Goal: Information Seeking & Learning: Learn about a topic

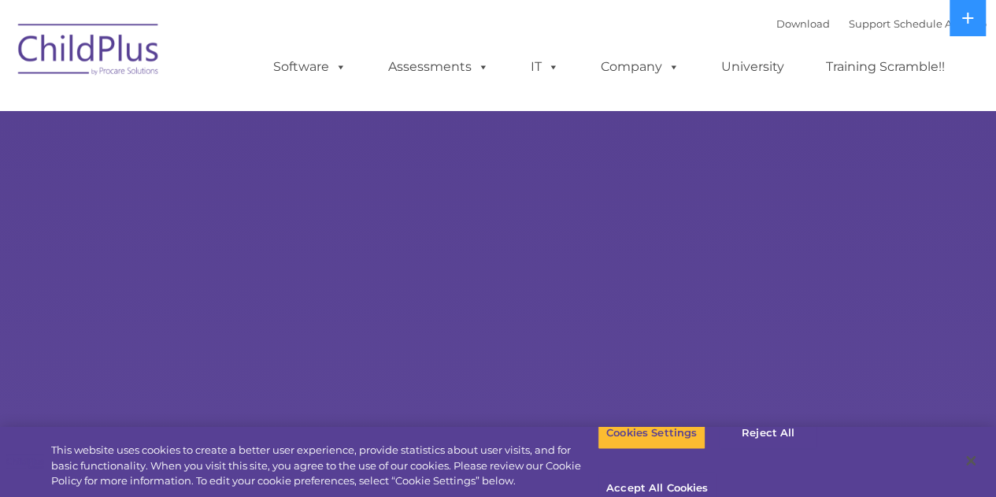
select select "MEDIUM"
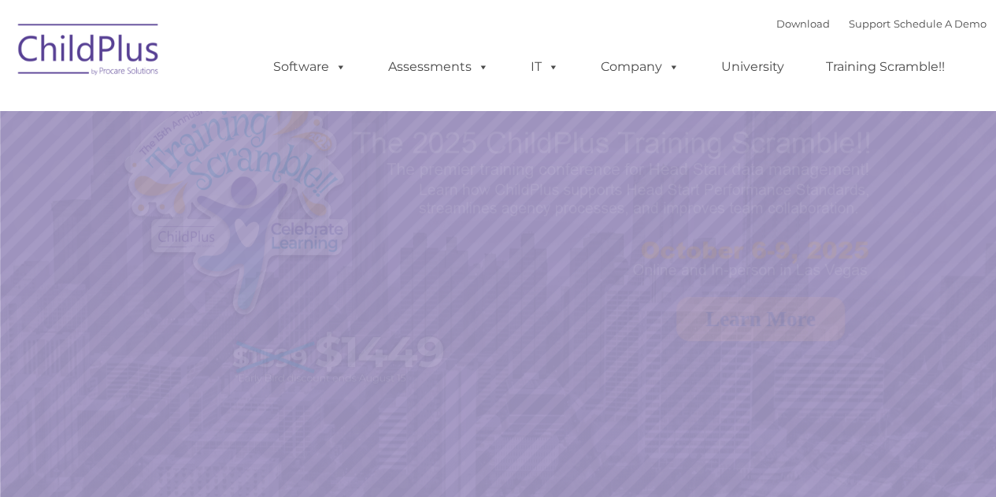
select select "MEDIUM"
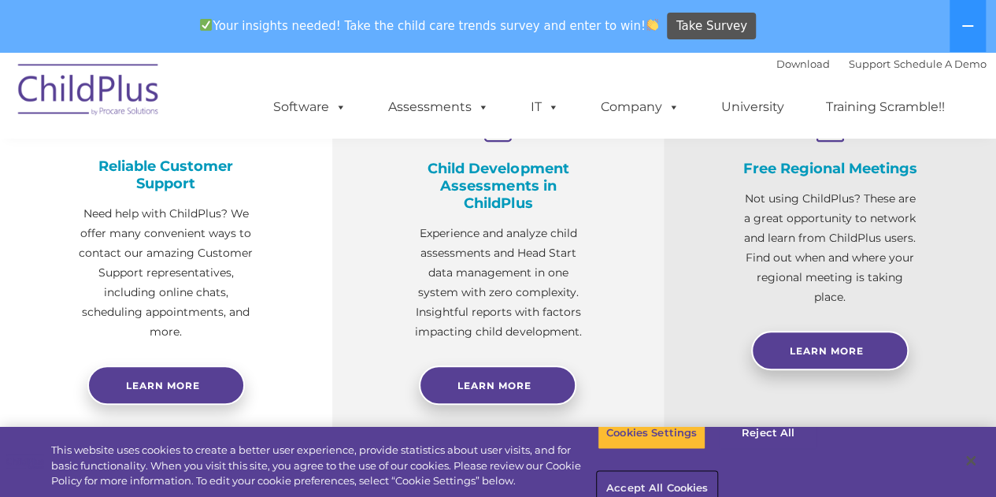
click at [716, 472] on button "Accept All Cookies" at bounding box center [657, 488] width 119 height 33
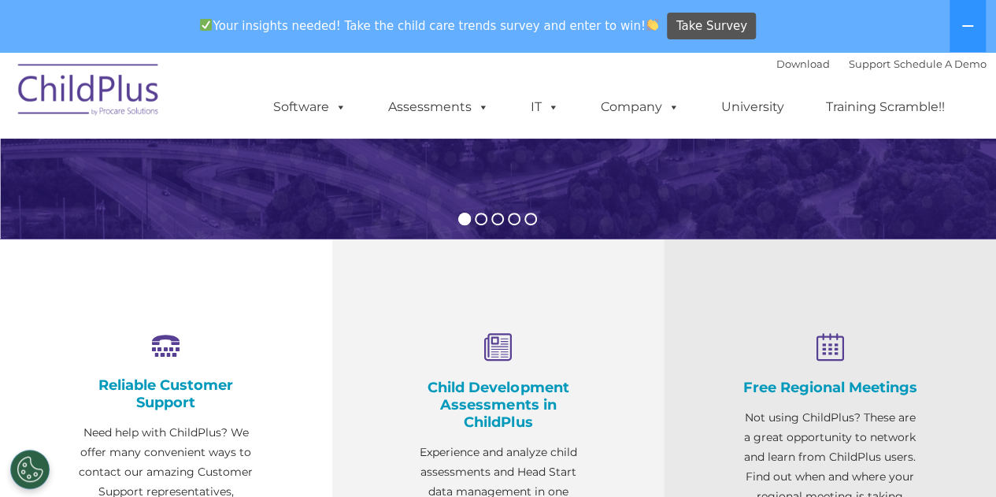
scroll to position [428, 0]
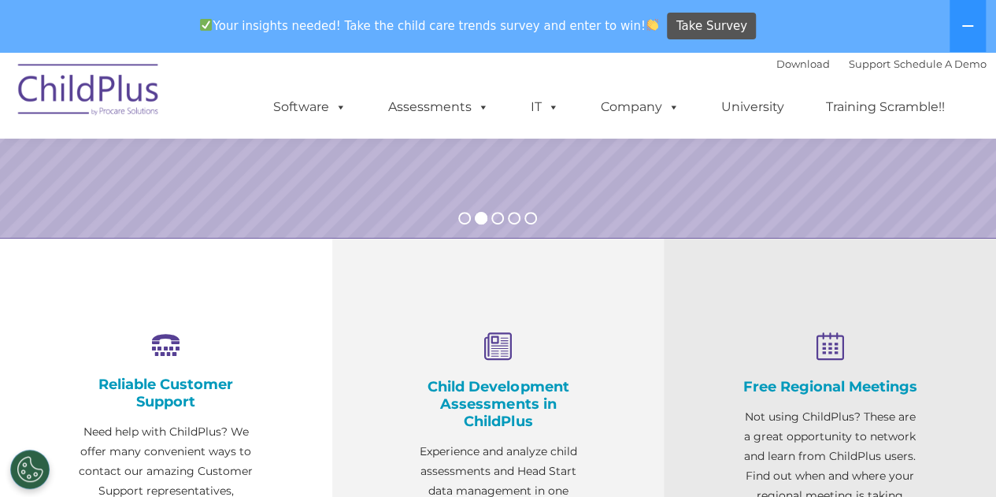
click at [506, 394] on h4 "Child Development Assessments in ChildPlus" at bounding box center [498, 404] width 175 height 52
click at [502, 404] on h4 "Child Development Assessments in ChildPlus" at bounding box center [498, 404] width 175 height 52
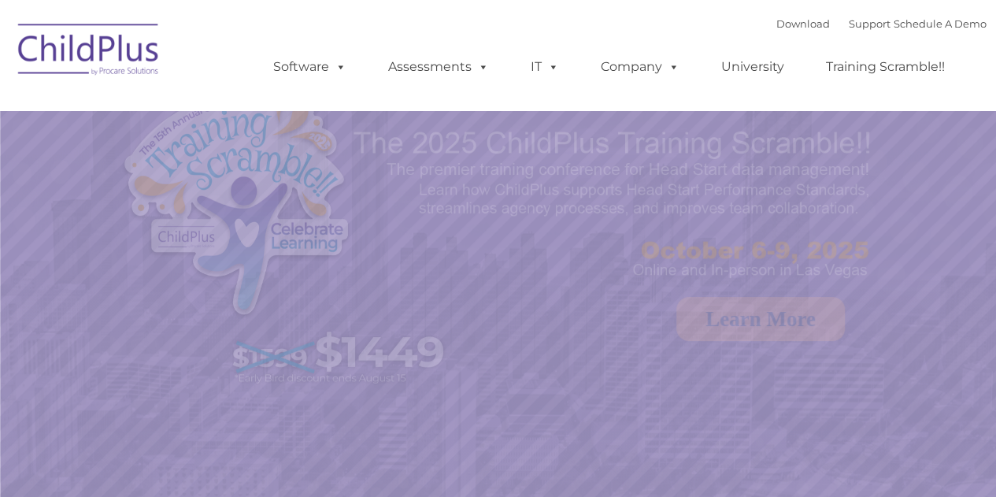
select select "MEDIUM"
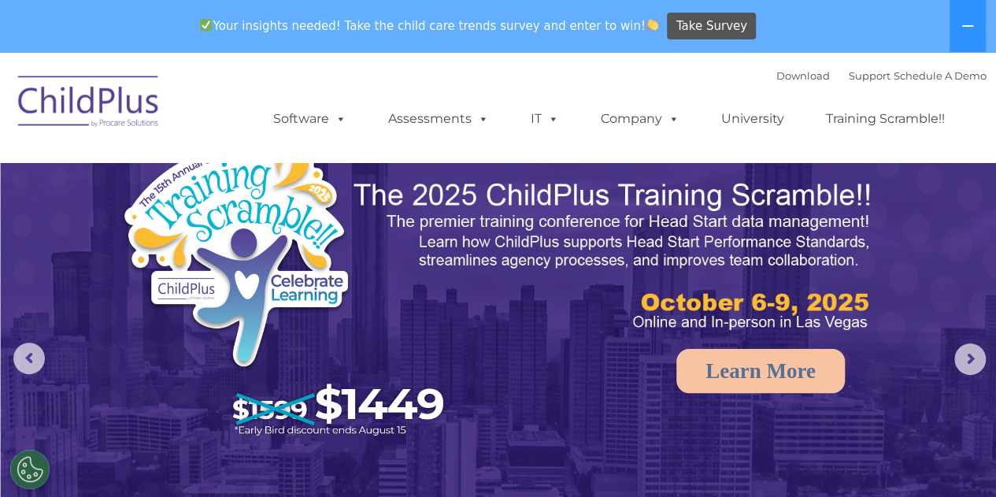
click at [98, 76] on img at bounding box center [88, 104] width 157 height 79
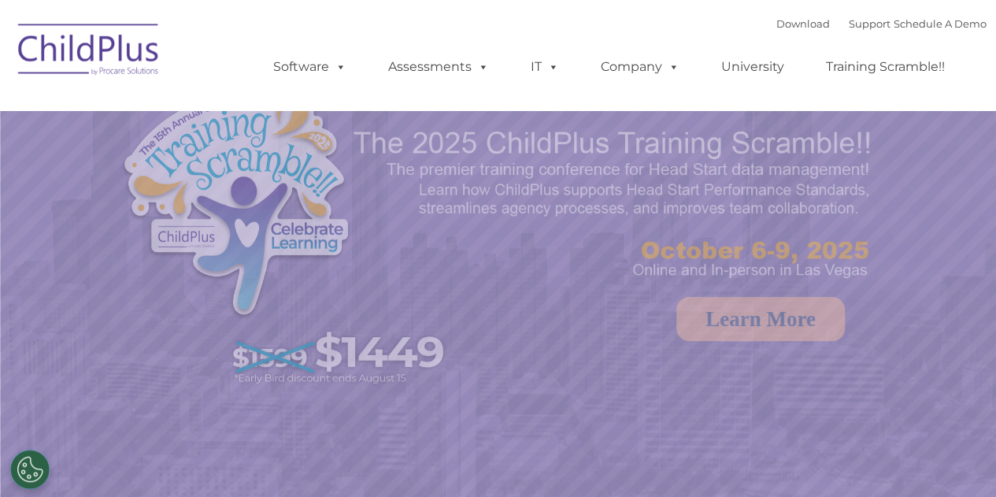
select select "MEDIUM"
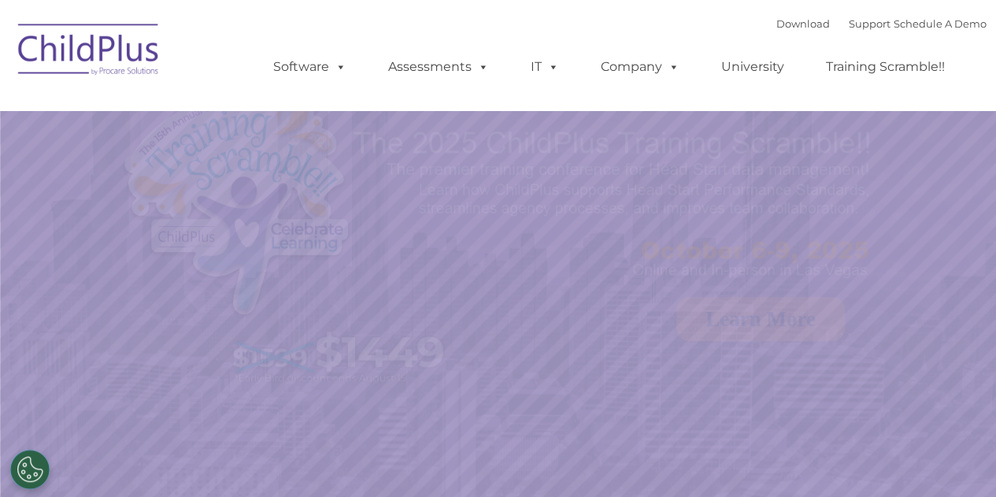
select select "MEDIUM"
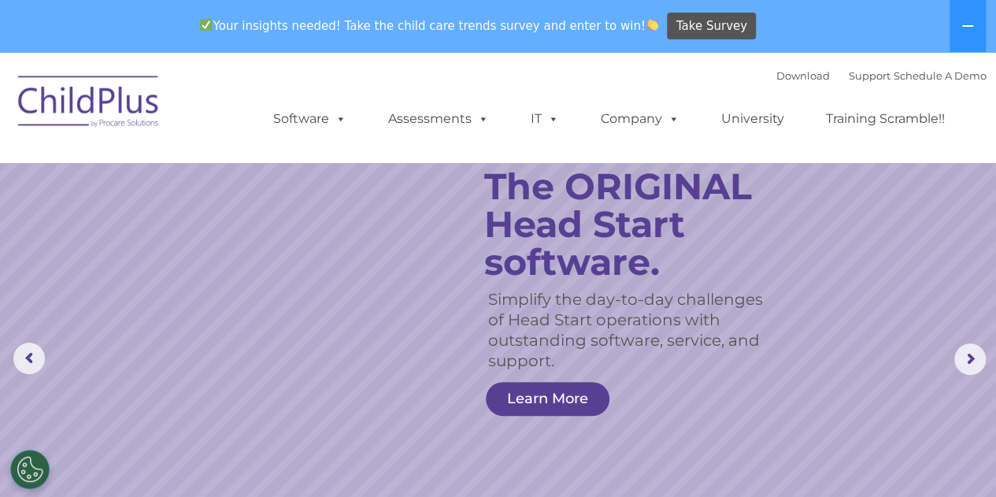
drag, startPoint x: 43, startPoint y: 12, endPoint x: 656, endPoint y: 159, distance: 630.7
click at [656, 159] on nav "Download Support | Schedule A Demo  MENU MENU Software ChildPlus: The original…" at bounding box center [498, 107] width 996 height 110
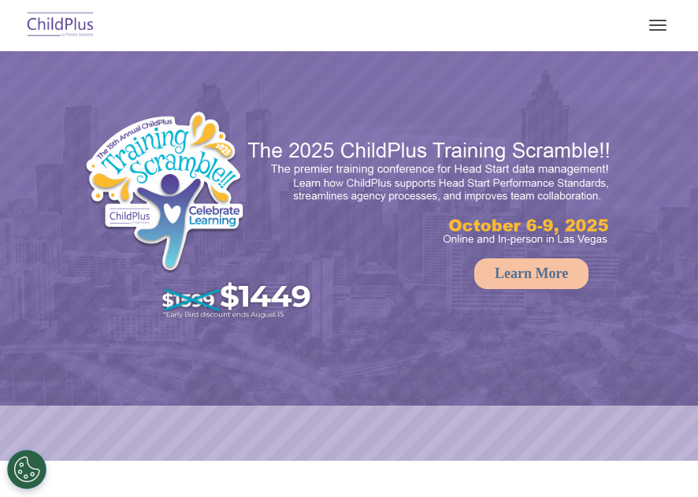
select select "MEDIUM"
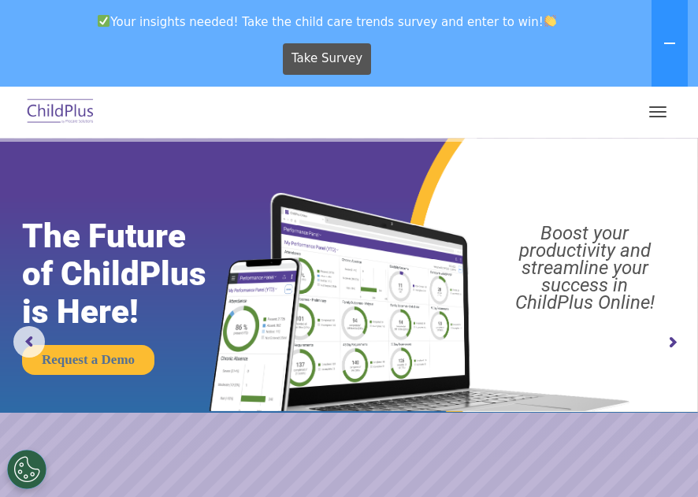
click at [662, 115] on button "button" at bounding box center [657, 111] width 33 height 25
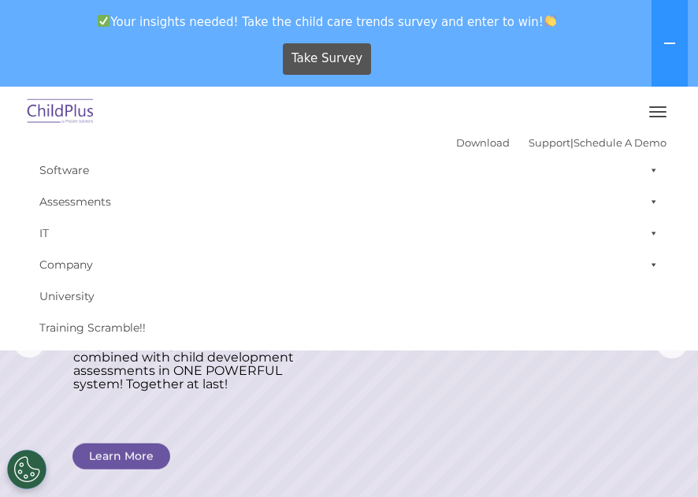
scroll to position [31, 0]
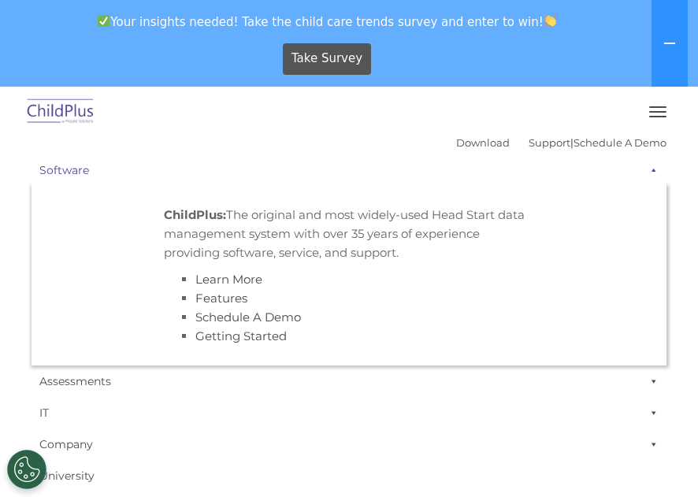
click at [642, 157] on span at bounding box center [650, 169] width 16 height 31
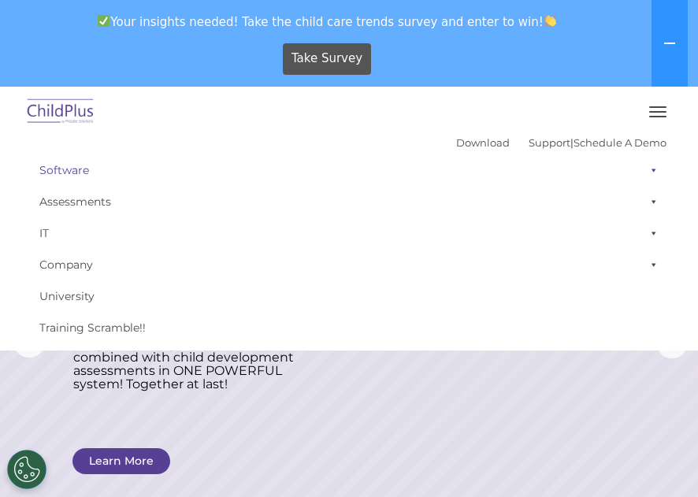
click at [642, 157] on span at bounding box center [650, 169] width 16 height 31
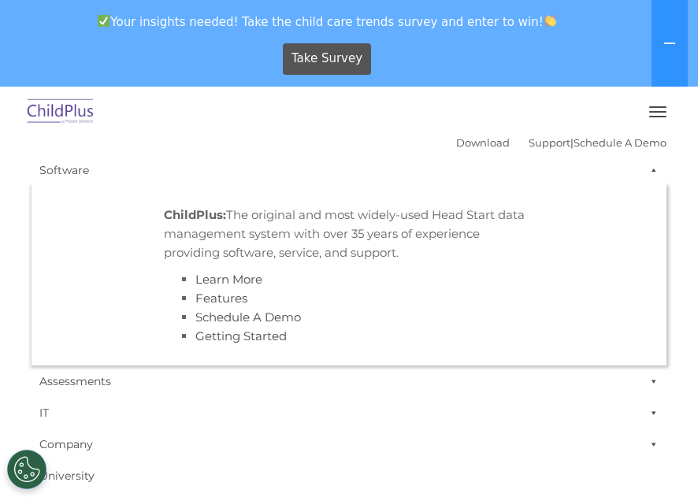
scroll to position [0, 0]
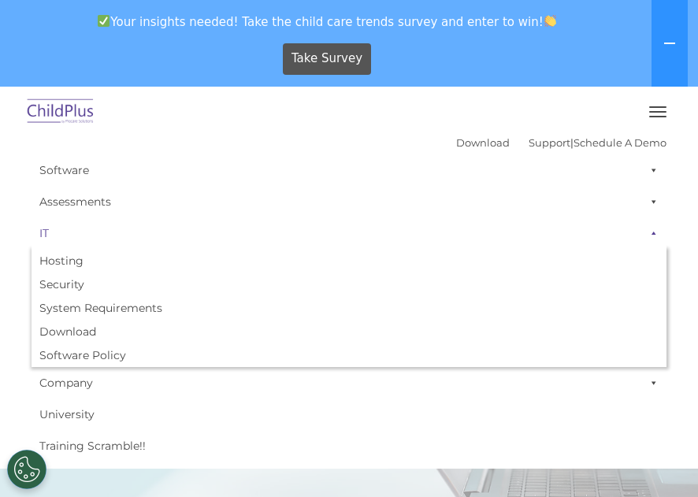
click at [642, 217] on span at bounding box center [650, 232] width 16 height 31
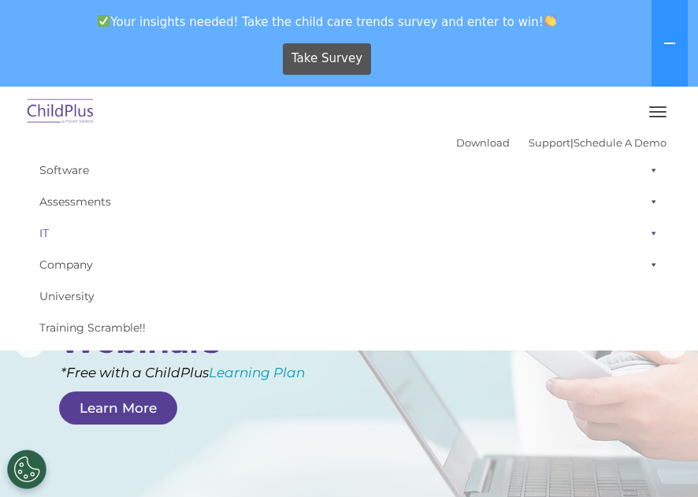
click at [642, 217] on span at bounding box center [650, 232] width 16 height 31
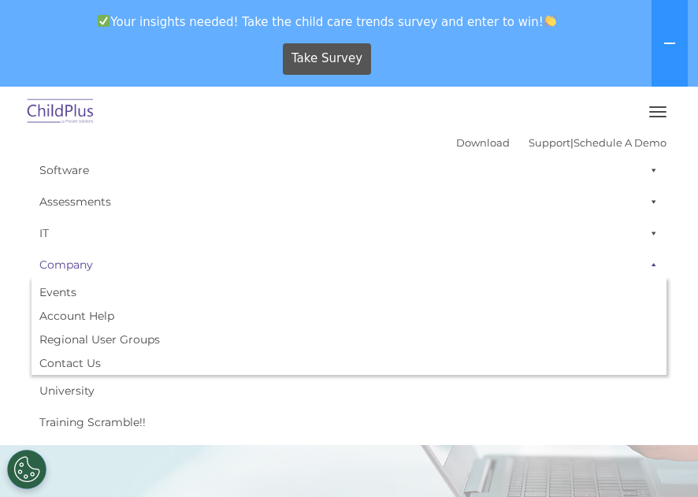
click at [469, 249] on link "Company" at bounding box center [348, 264] width 635 height 31
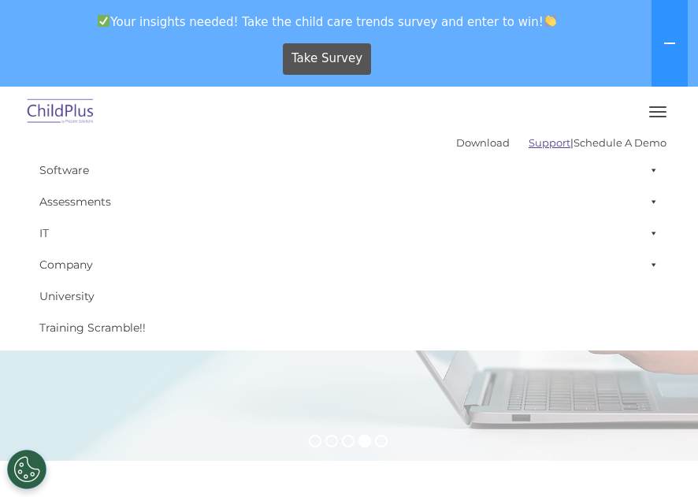
click at [532, 145] on link "Support" at bounding box center [549, 142] width 42 height 13
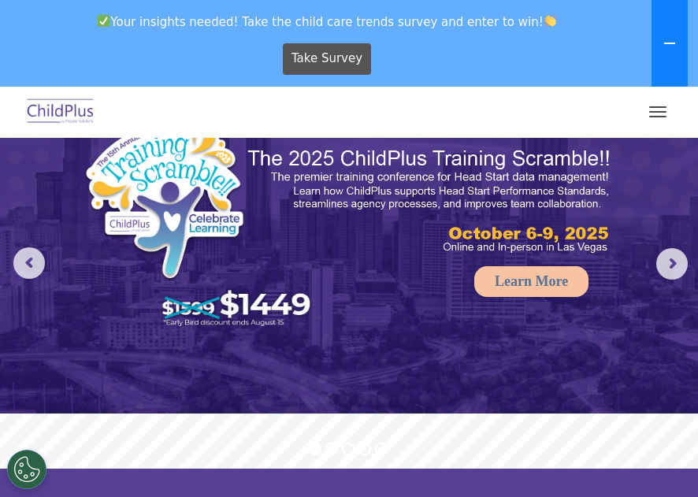
click at [658, 42] on button at bounding box center [669, 43] width 36 height 87
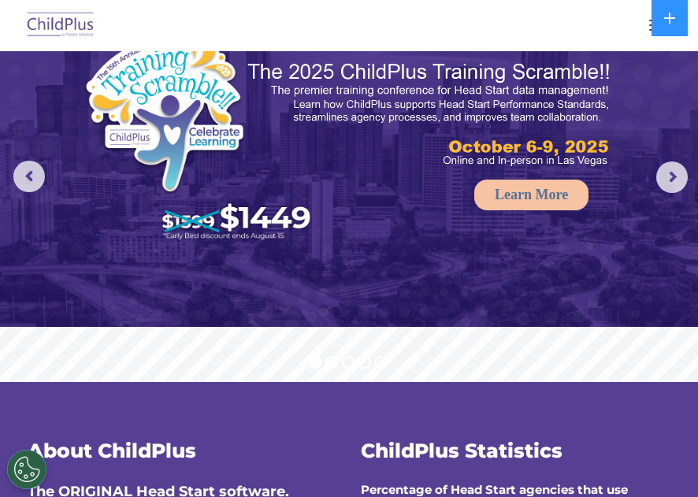
click at [66, 24] on img at bounding box center [61, 25] width 74 height 37
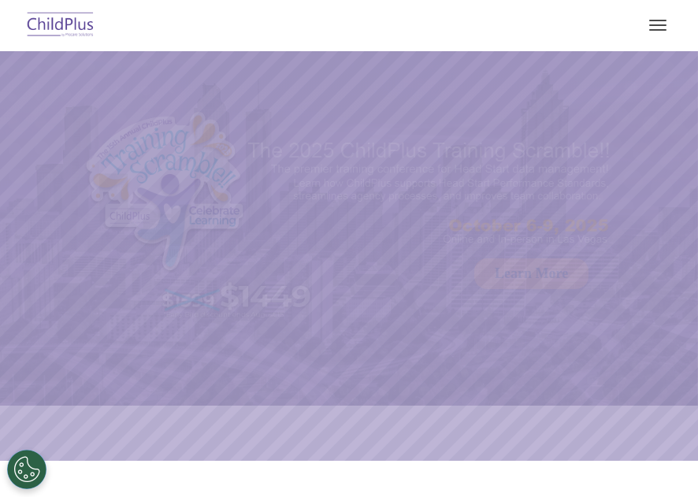
select select "MEDIUM"
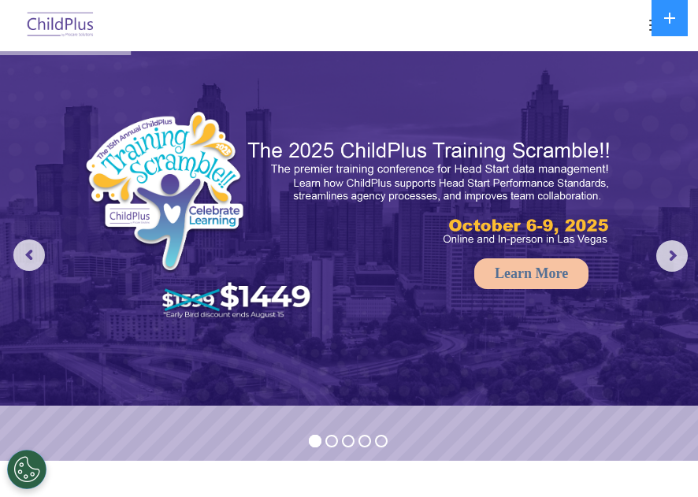
click at [648, 259] on img at bounding box center [349, 228] width 698 height 354
click at [678, 252] on rs-arrow at bounding box center [671, 255] width 31 height 31
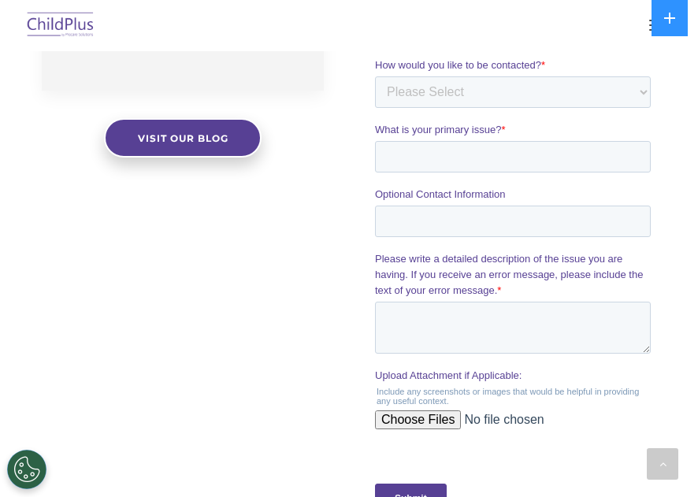
scroll to position [1409, 0]
click at [663, 20] on icon at bounding box center [669, 18] width 13 height 13
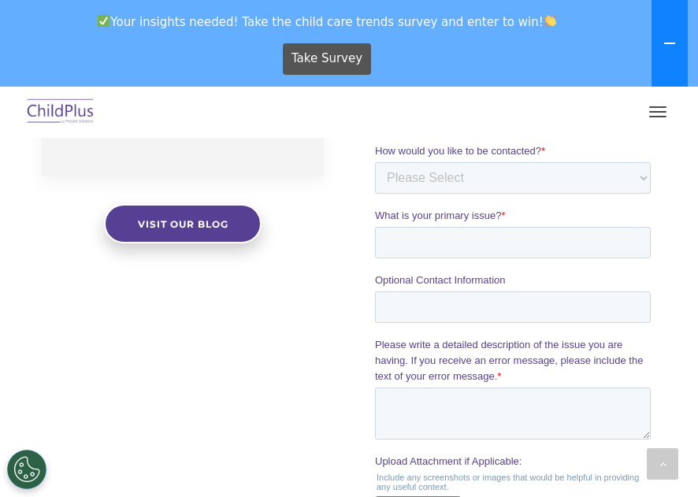
click at [669, 43] on icon at bounding box center [669, 44] width 11 height 2
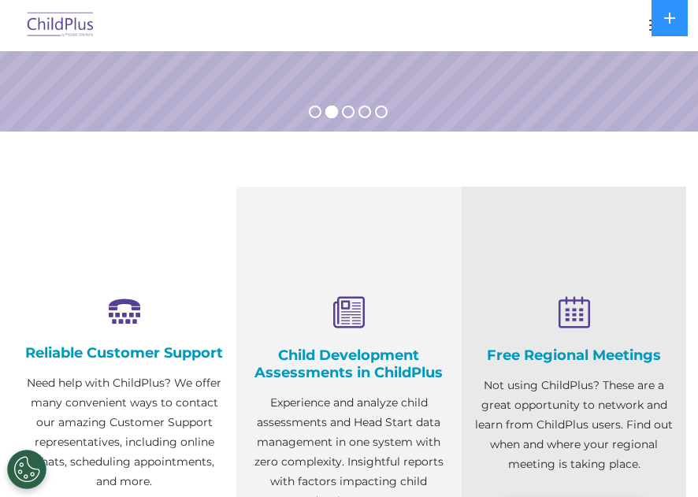
scroll to position [0, 0]
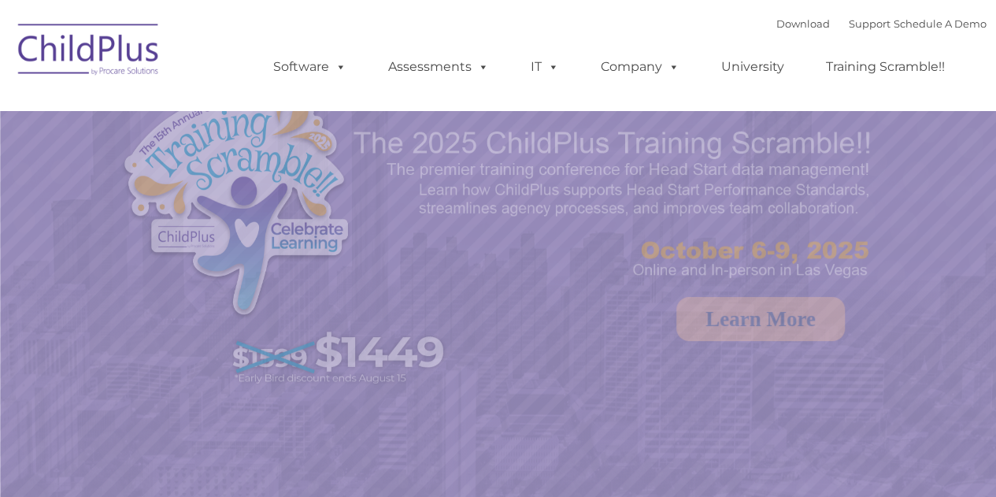
select select "MEDIUM"
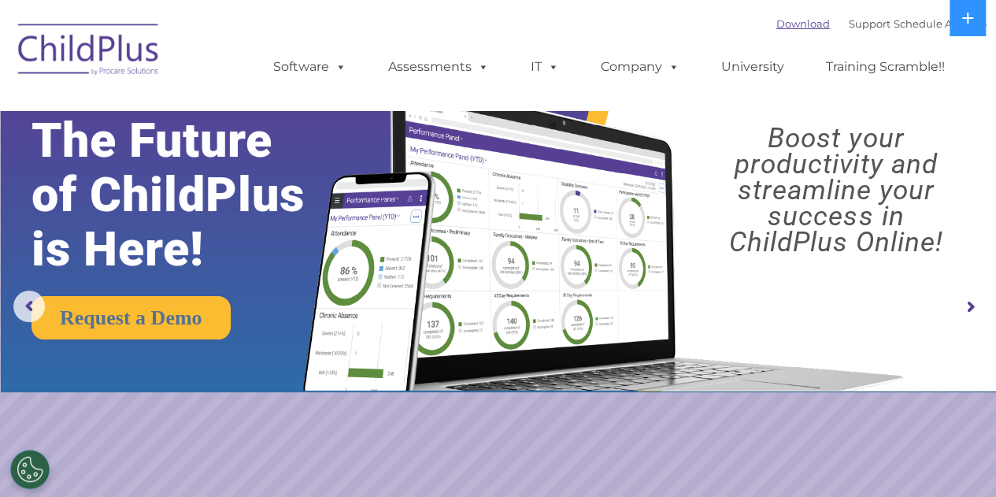
click at [785, 25] on link "Download" at bounding box center [803, 23] width 54 height 13
